Goal: Task Accomplishment & Management: Manage account settings

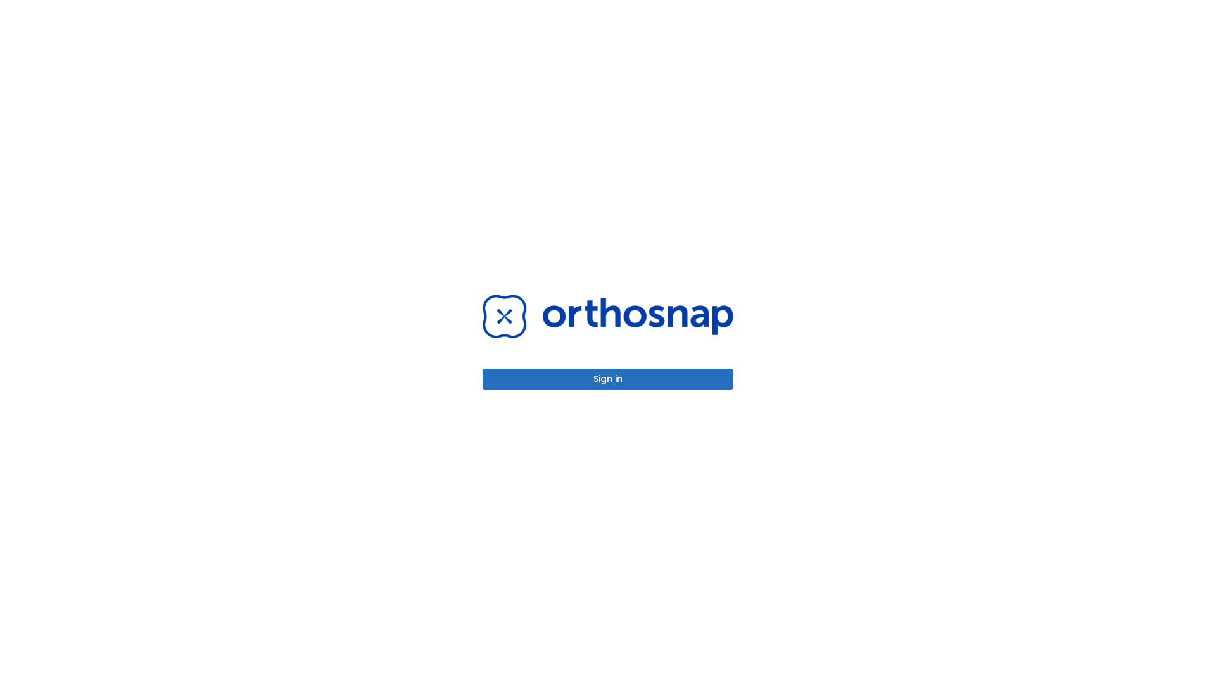
click at [608, 379] on button "Sign in" at bounding box center [608, 379] width 251 height 21
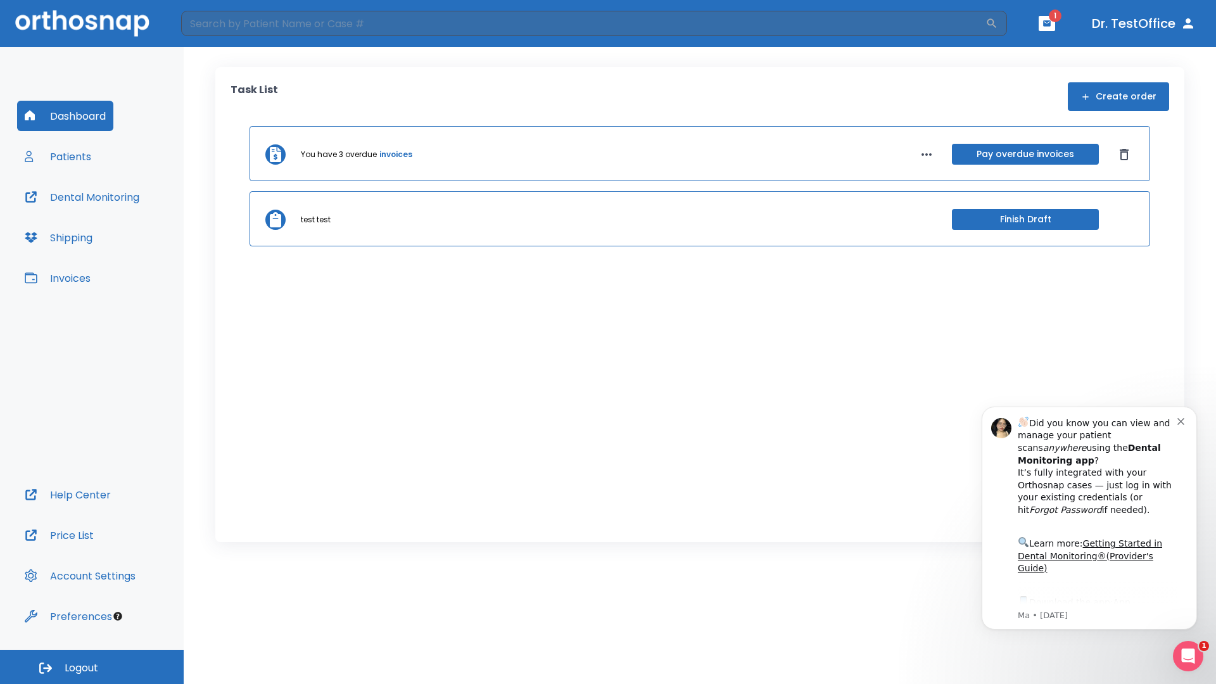
click at [92, 667] on span "Logout" at bounding box center [82, 668] width 34 height 14
